Goal: Book appointment/travel/reservation

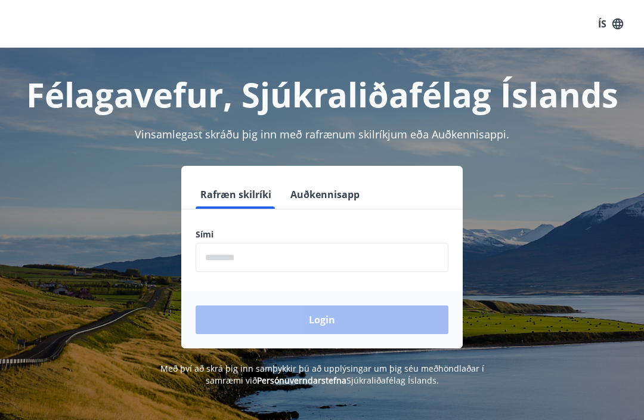
click at [264, 265] on input "phone" at bounding box center [322, 257] width 253 height 29
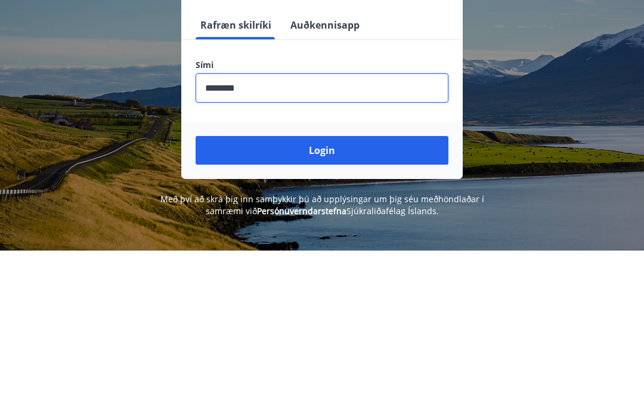
click at [338, 305] on button "Login" at bounding box center [322, 319] width 253 height 29
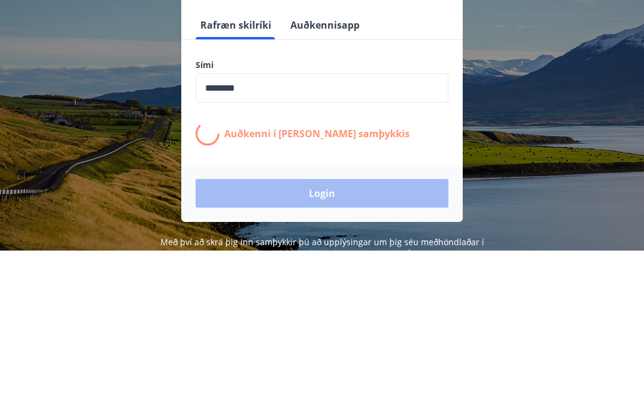
scroll to position [169, 0]
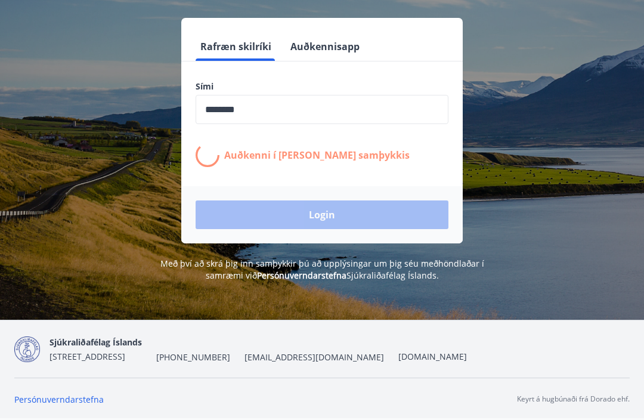
click at [271, 95] on input "phone" at bounding box center [322, 109] width 253 height 29
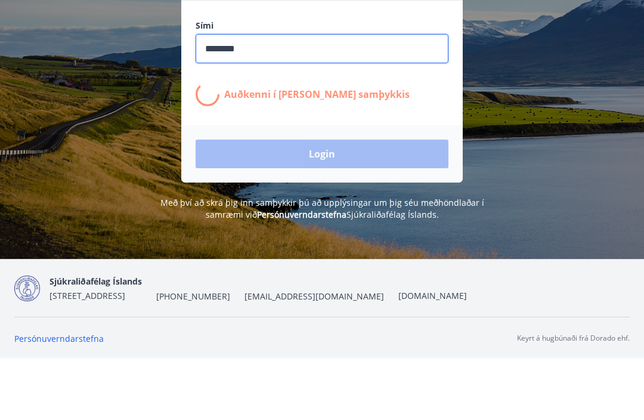
type input "********"
click at [342, 95] on input "phone" at bounding box center [322, 109] width 253 height 29
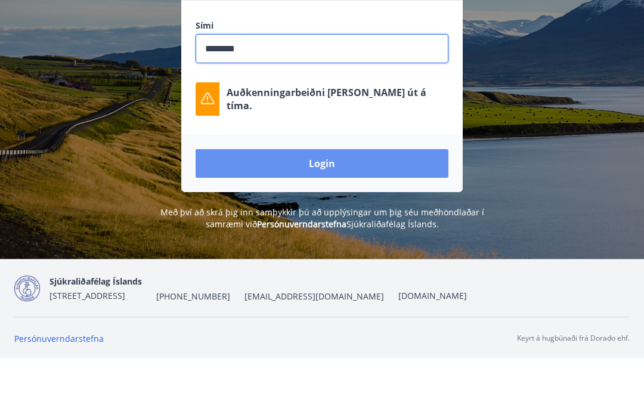
click at [307, 210] on button "Login" at bounding box center [322, 224] width 253 height 29
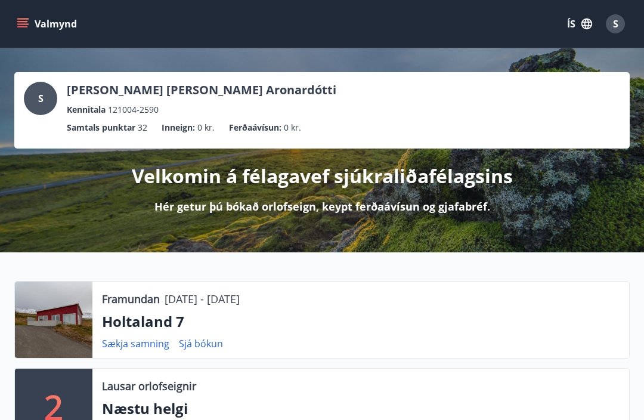
click at [34, 20] on button "Valmynd" at bounding box center [47, 23] width 67 height 21
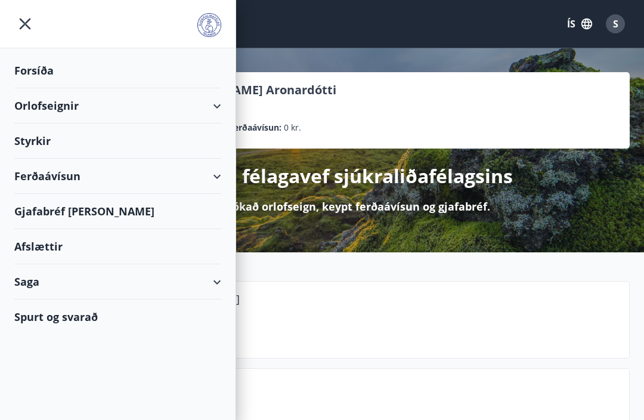
click at [39, 110] on div "Orlofseignir" at bounding box center [117, 105] width 207 height 35
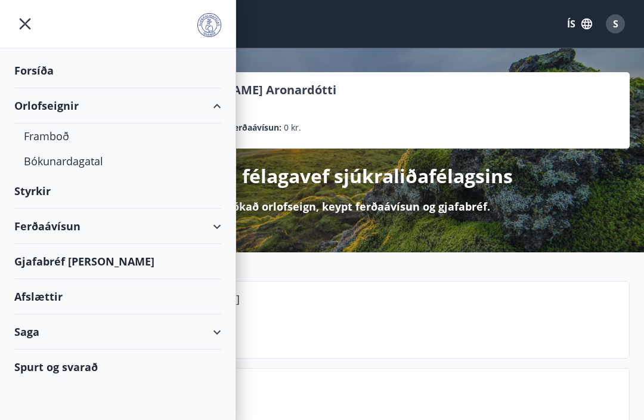
click at [70, 159] on div "Bókunardagatal" at bounding box center [118, 160] width 188 height 25
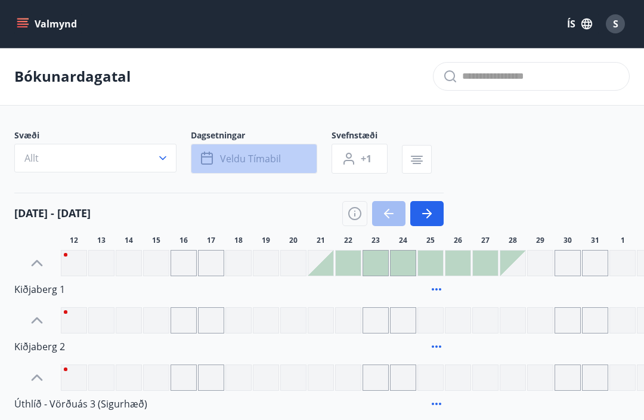
click at [227, 159] on span "Veldu tímabil" at bounding box center [250, 158] width 61 height 13
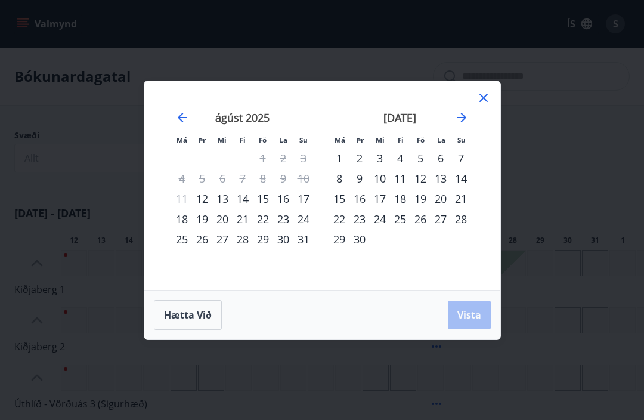
click at [265, 200] on div "15" at bounding box center [263, 198] width 20 height 20
click at [302, 196] on div "17" at bounding box center [303, 198] width 20 height 20
click at [448, 314] on button "Vista" at bounding box center [469, 315] width 43 height 29
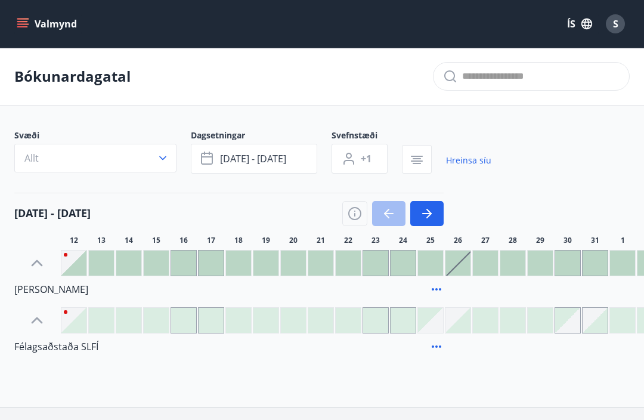
click at [248, 168] on button "ágú 15 - ágú 17" at bounding box center [254, 159] width 126 height 30
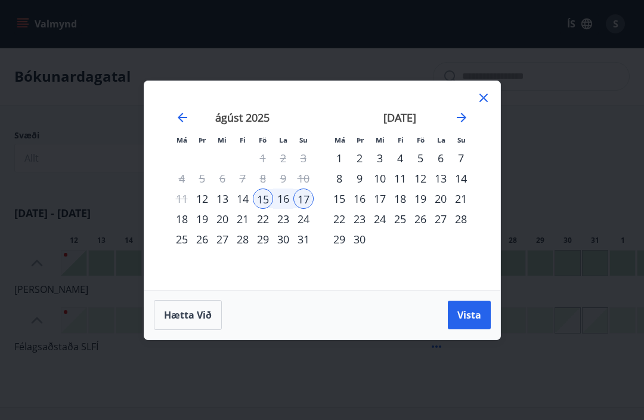
click at [203, 196] on div "12" at bounding box center [202, 198] width 20 height 20
click at [468, 324] on button "Vista" at bounding box center [469, 315] width 43 height 29
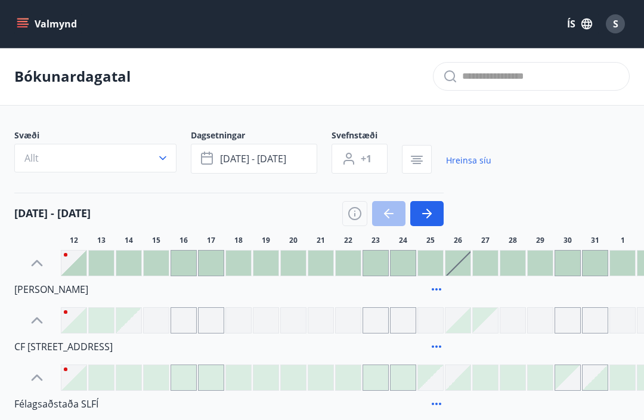
click at [257, 165] on button "ágú 12 - ágú 17" at bounding box center [254, 159] width 126 height 30
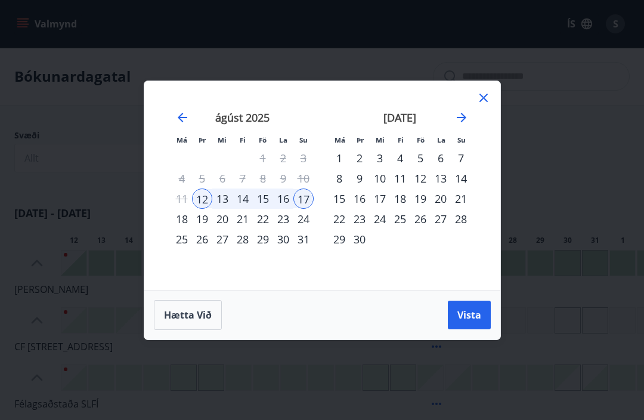
click at [52, 168] on div "Má Þr Mi Fi Fö La Su Má Þr Mi Fi Fö La Su júlí 2025 1 2 3 4 5 6 7 8 9 10 11 12 …" at bounding box center [322, 210] width 644 height 420
click at [55, 105] on div "Má Þr Mi Fi Fö La Su Má Þr Mi Fi Fö La Su júlí 2025 1 2 3 4 5 6 7 8 9 10 11 12 …" at bounding box center [322, 210] width 644 height 420
click at [475, 110] on div "september 2025 1 2 3 4 5 6 7 8 9 10 11 12 13 14 15 16 17 18 19 20 21 22 23 24 2…" at bounding box center [399, 193] width 157 height 196
click at [484, 91] on icon at bounding box center [483, 98] width 14 height 14
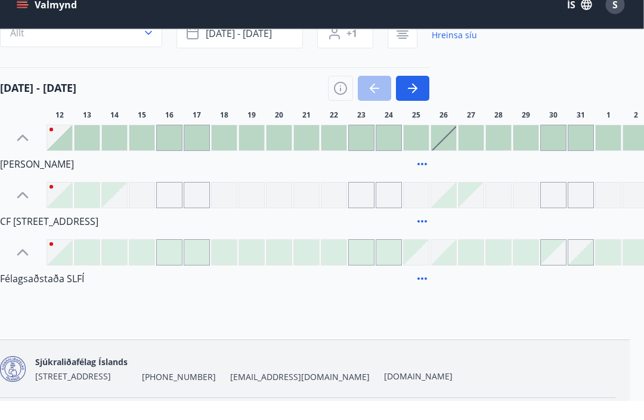
scroll to position [106, 14]
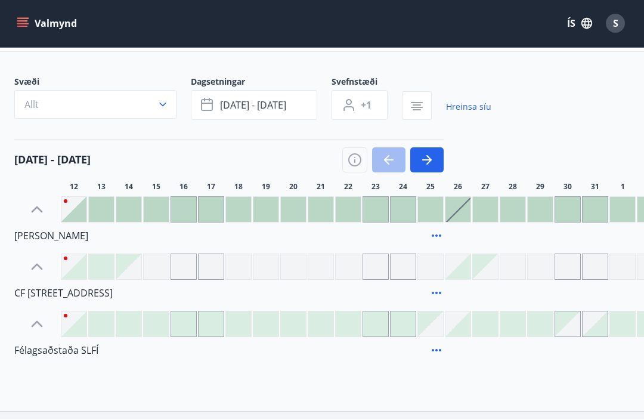
click at [240, 111] on span "ágú 12 - ágú 17" at bounding box center [253, 105] width 66 height 13
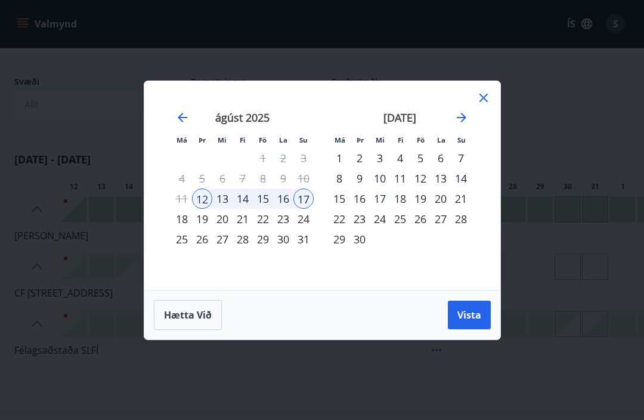
click at [194, 316] on span "Hætta við" at bounding box center [188, 314] width 48 height 13
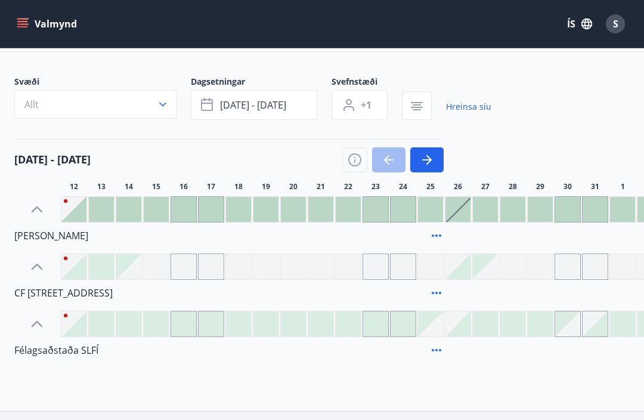
click at [255, 108] on span "ágú 12 - ágú 17" at bounding box center [253, 104] width 66 height 13
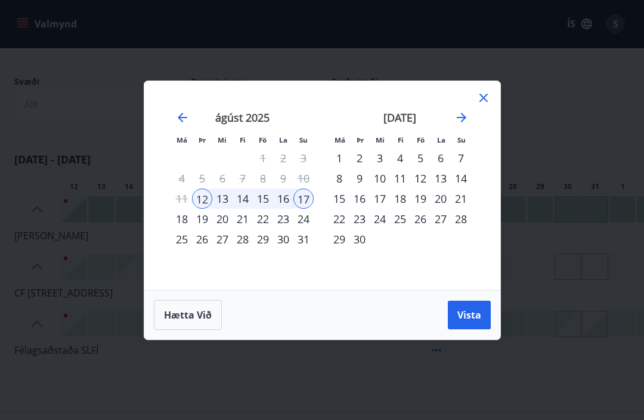
click at [202, 200] on div "12" at bounding box center [202, 198] width 20 height 20
click at [304, 210] on div "24" at bounding box center [303, 219] width 20 height 20
click at [302, 242] on div "31" at bounding box center [303, 239] width 20 height 20
click at [172, 314] on span "Hætta við" at bounding box center [188, 314] width 48 height 13
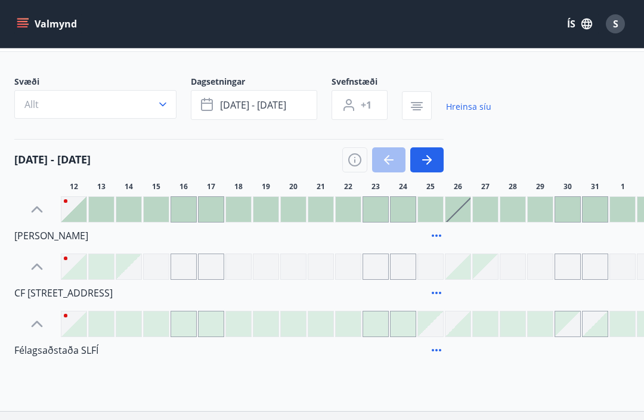
click at [33, 27] on button "Valmynd" at bounding box center [47, 23] width 67 height 21
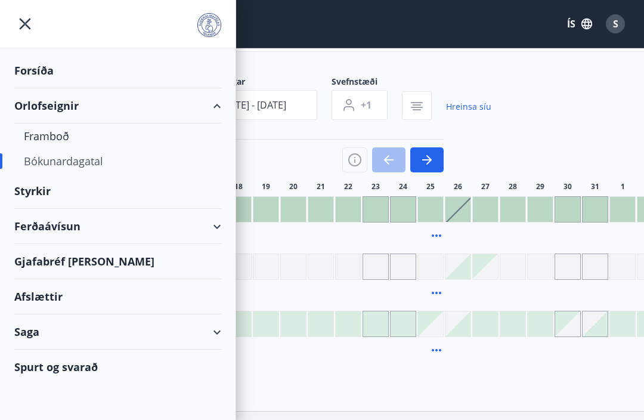
click at [60, 137] on div "Framboð" at bounding box center [118, 135] width 188 height 25
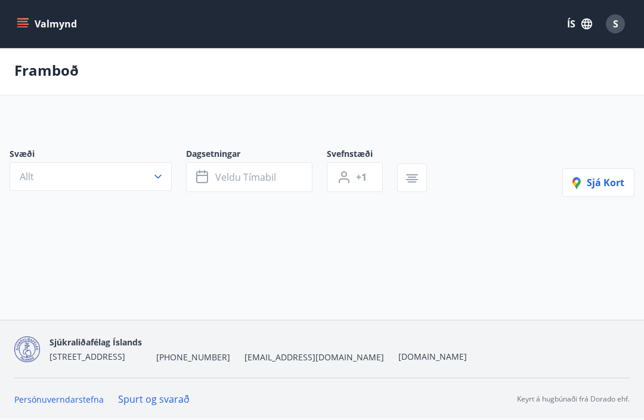
scroll to position [39, 0]
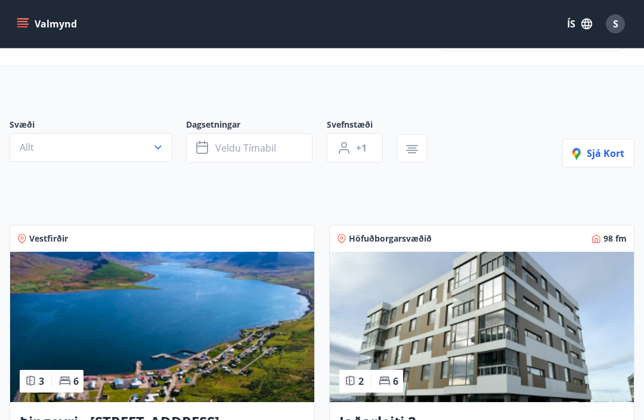
click at [218, 135] on button "Veldu tímabil" at bounding box center [249, 148] width 126 height 30
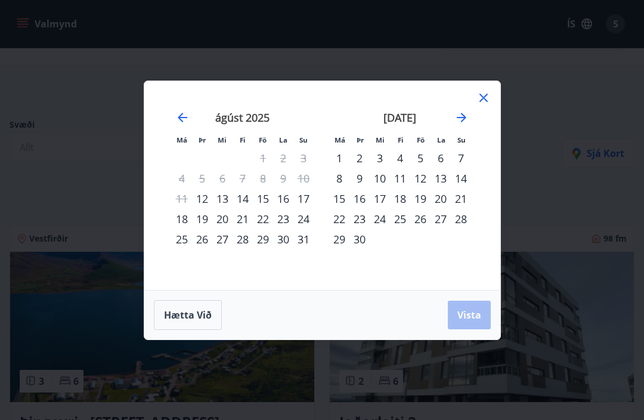
click at [202, 199] on div "12" at bounding box center [202, 198] width 20 height 20
click at [298, 240] on div "31" at bounding box center [303, 239] width 20 height 20
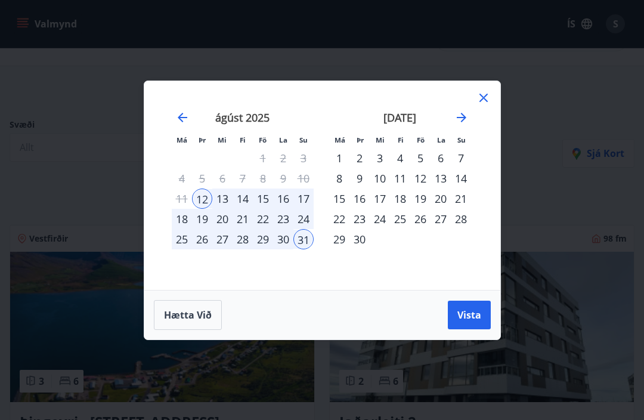
click at [458, 310] on span "Vista" at bounding box center [469, 314] width 24 height 13
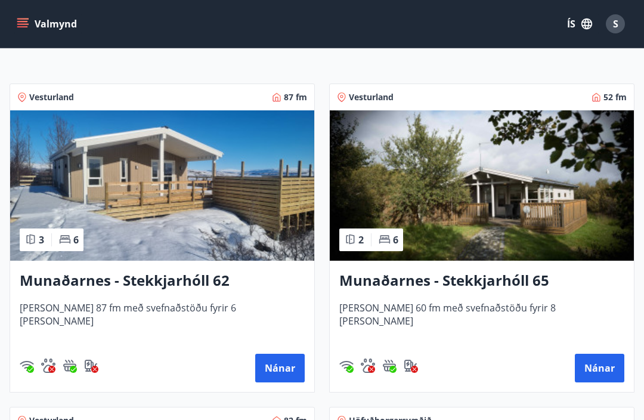
scroll to position [172, 0]
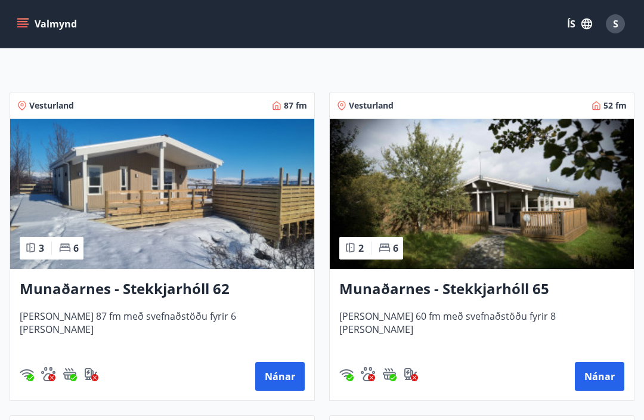
click at [280, 373] on button "Nánar" at bounding box center [279, 376] width 49 height 29
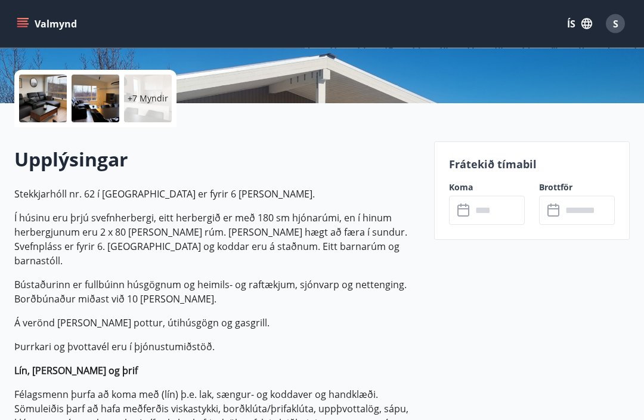
click at [472, 222] on input "text" at bounding box center [498, 210] width 53 height 29
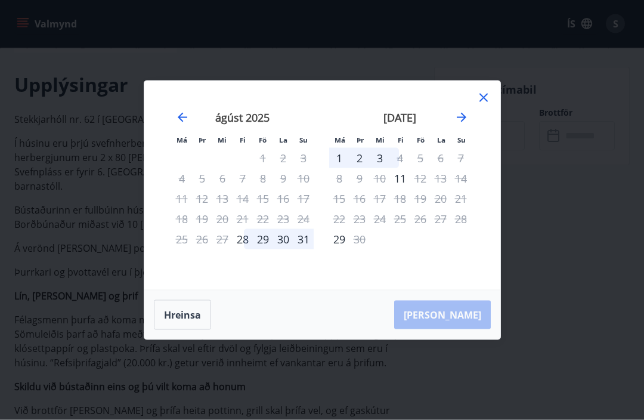
scroll to position [265, 0]
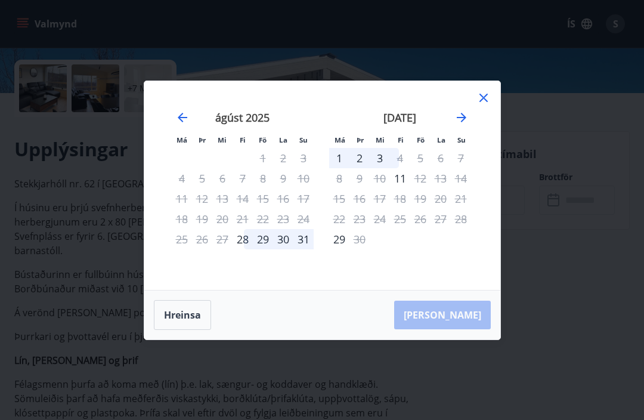
click at [479, 105] on icon at bounding box center [483, 98] width 14 height 14
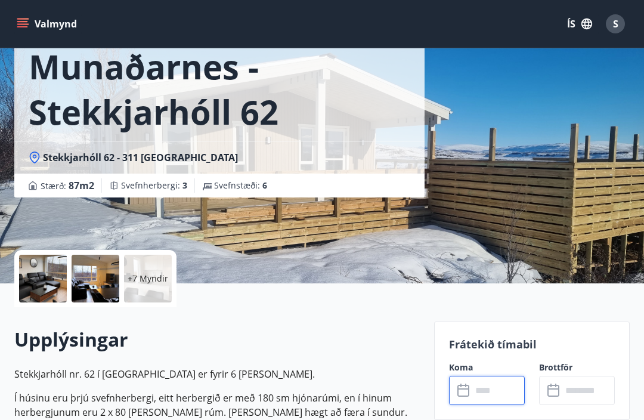
scroll to position [0, 0]
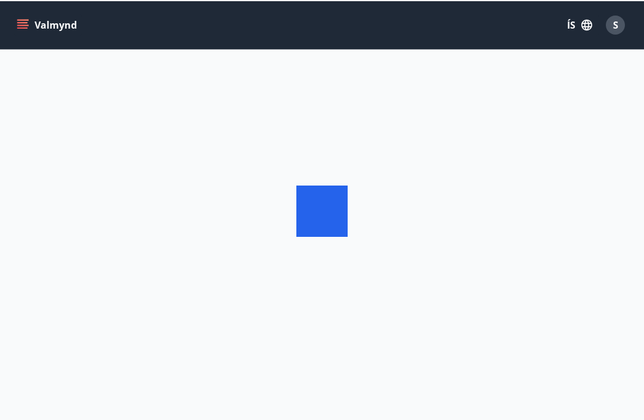
scroll to position [40, 0]
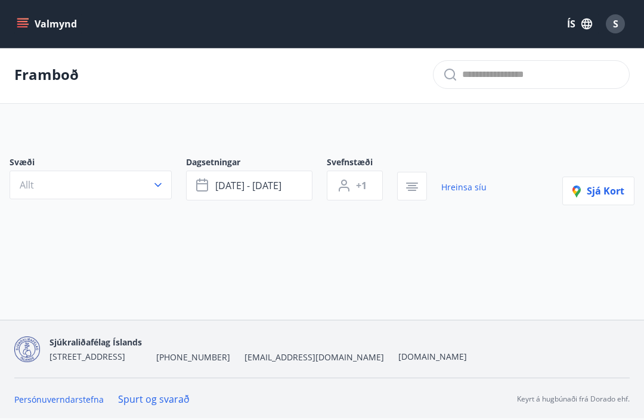
click at [219, 179] on span "ágú 12 - ágú 31" at bounding box center [248, 185] width 66 height 13
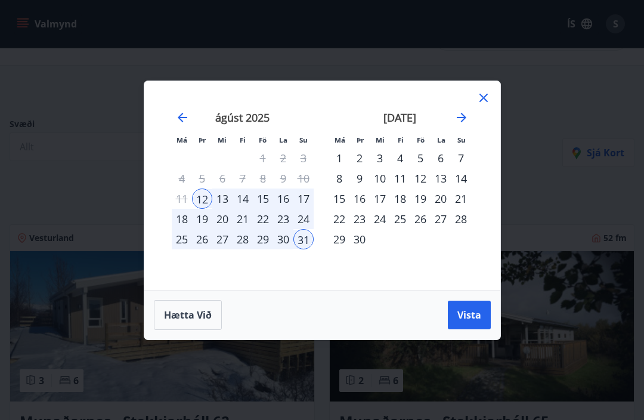
click at [195, 191] on div "12" at bounding box center [202, 198] width 20 height 20
click at [263, 216] on div "22" at bounding box center [263, 219] width 20 height 20
click at [262, 218] on div "22" at bounding box center [263, 219] width 20 height 20
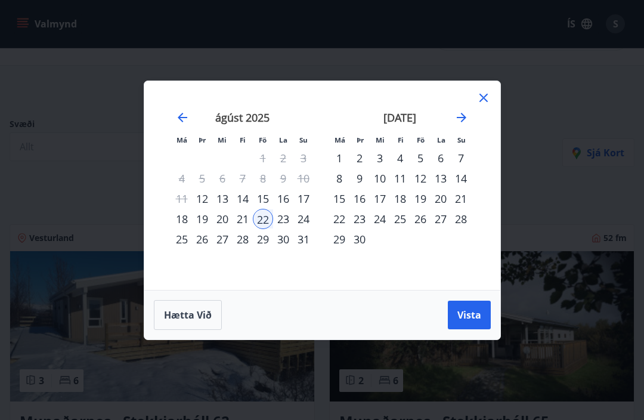
click at [305, 222] on div "24" at bounding box center [303, 219] width 20 height 20
click at [464, 311] on span "Vista" at bounding box center [469, 314] width 24 height 13
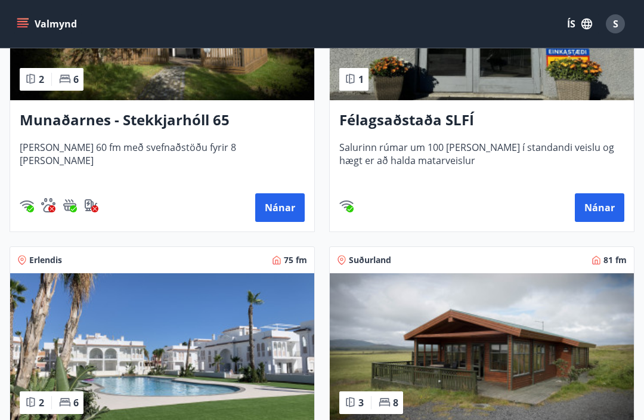
scroll to position [343, 0]
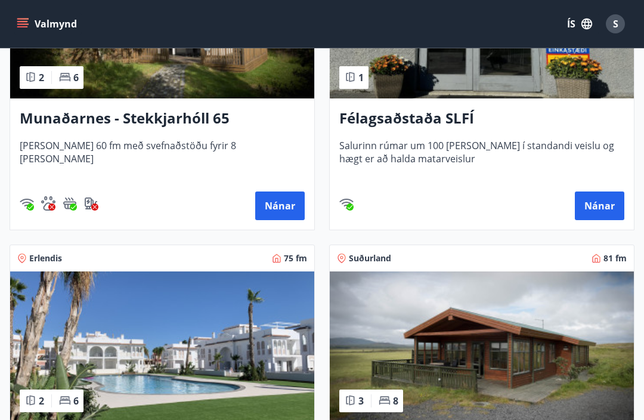
click at [275, 209] on button "Nánar" at bounding box center [279, 205] width 49 height 29
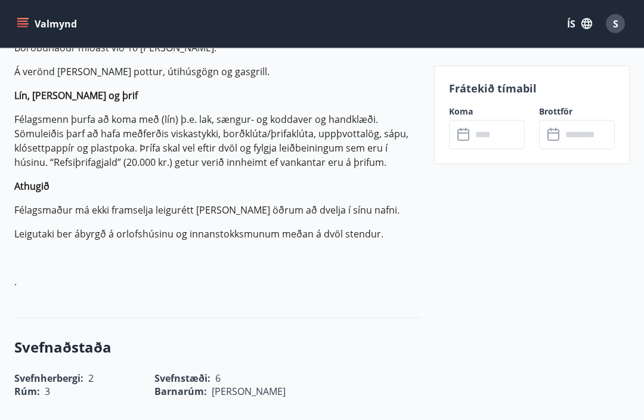
scroll to position [504, 0]
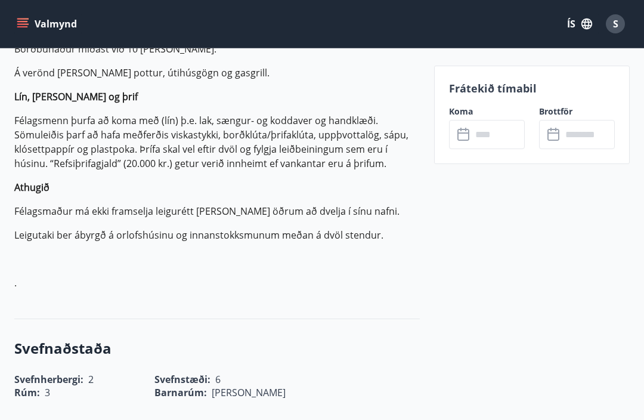
click at [479, 134] on input "text" at bounding box center [498, 134] width 53 height 29
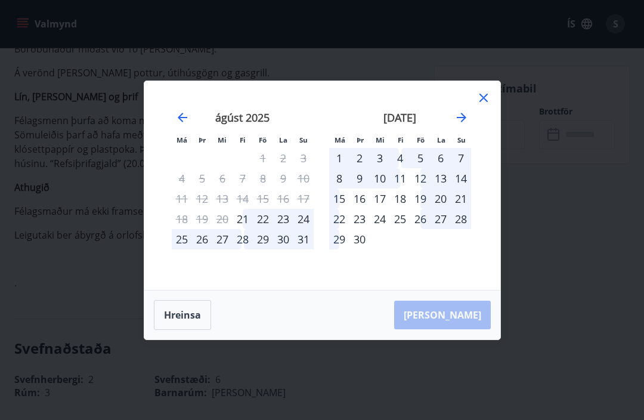
click at [264, 229] on div "22" at bounding box center [263, 219] width 20 height 20
click at [306, 229] on div "24" at bounding box center [303, 219] width 20 height 20
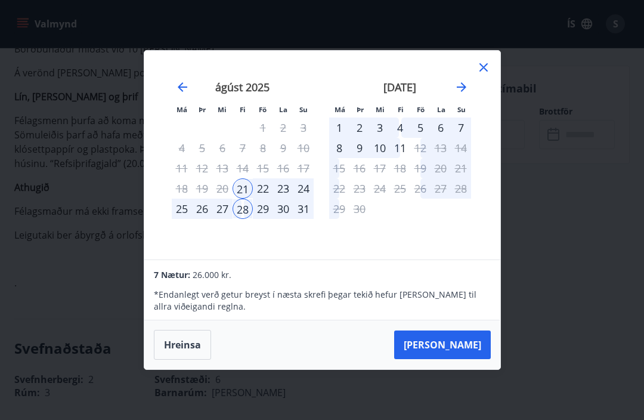
click at [244, 199] on div "21" at bounding box center [243, 188] width 20 height 20
click at [241, 199] on div "21" at bounding box center [243, 188] width 20 height 20
click at [305, 199] on div "24" at bounding box center [303, 188] width 20 height 20
click at [435, 359] on button "Taka Frá" at bounding box center [442, 344] width 97 height 29
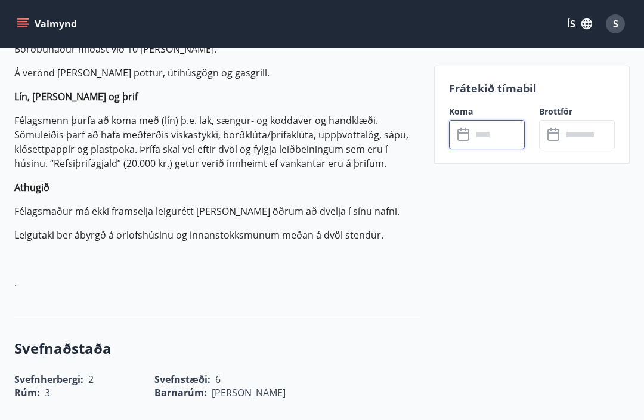
type input "******"
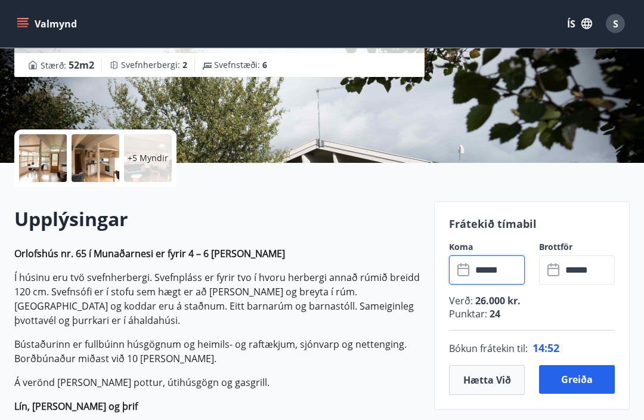
scroll to position [195, 0]
